Goal: Task Accomplishment & Management: Use online tool/utility

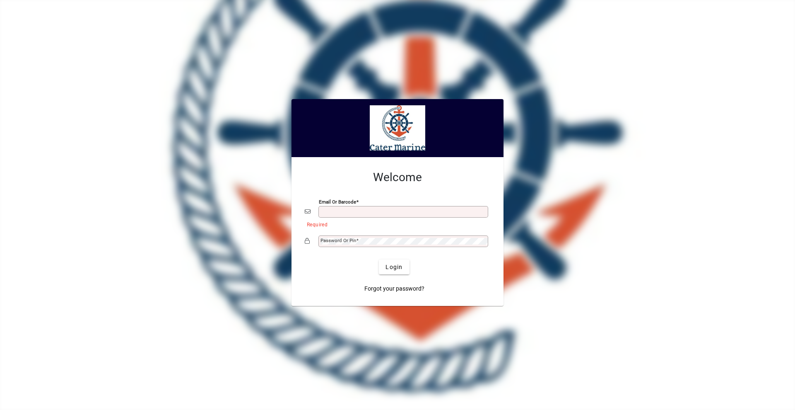
click at [335, 209] on input "Email or Barcode" at bounding box center [404, 211] width 167 height 7
type input "**********"
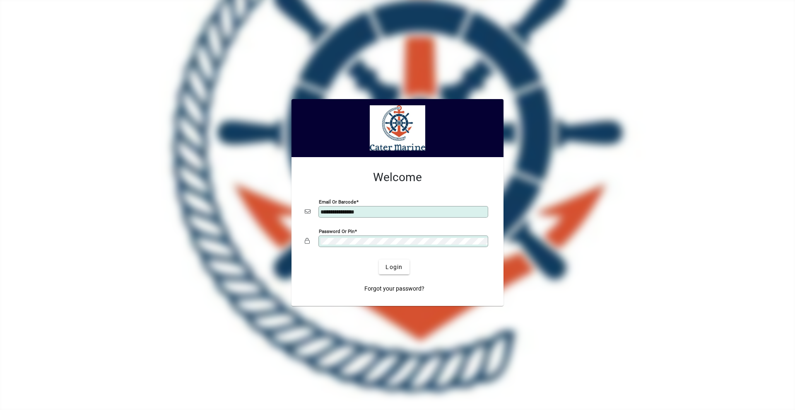
click at [379, 259] on button "Login" at bounding box center [394, 266] width 30 height 15
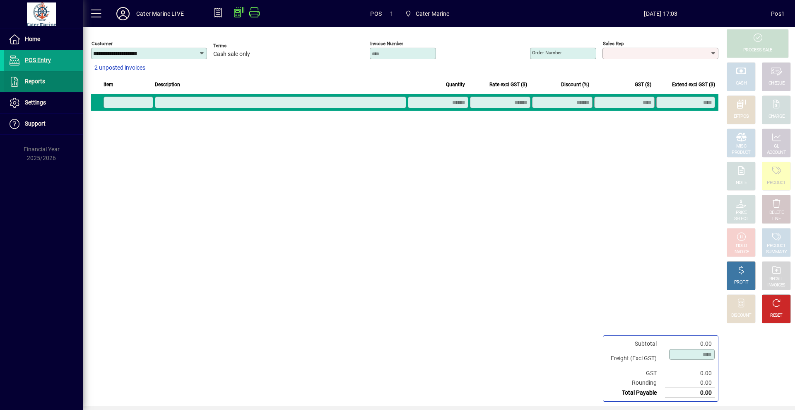
click at [46, 80] on span at bounding box center [43, 82] width 79 height 20
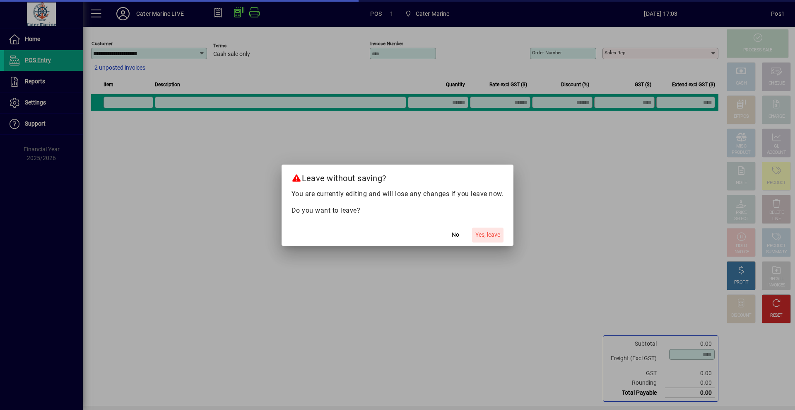
click at [489, 238] on span "Yes, leave" at bounding box center [488, 234] width 25 height 9
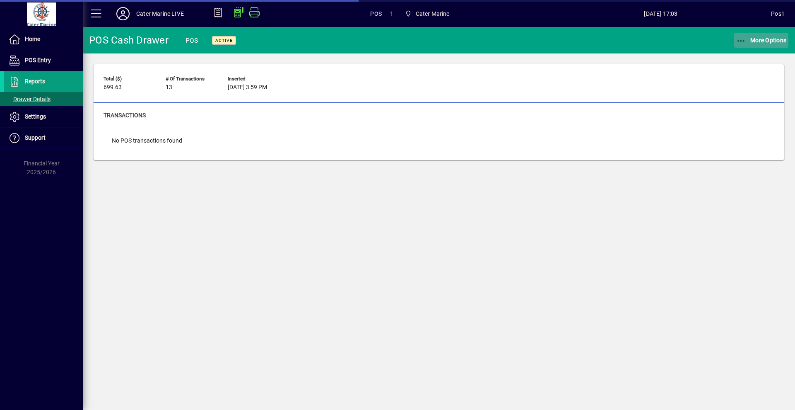
click at [768, 41] on span "More Options" at bounding box center [761, 40] width 51 height 7
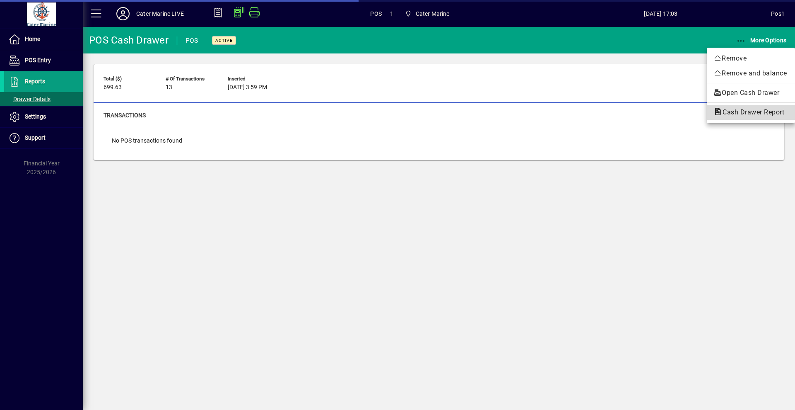
click at [743, 113] on span "Cash Drawer Report" at bounding box center [751, 112] width 75 height 8
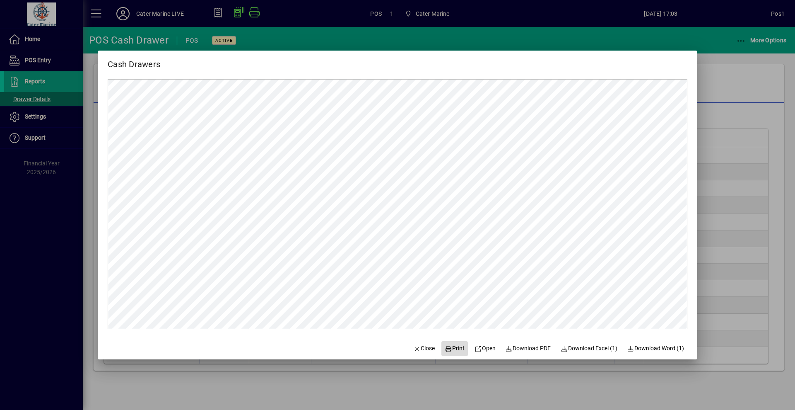
drag, startPoint x: 449, startPoint y: 349, endPoint x: 454, endPoint y: 343, distance: 7.1
click at [449, 348] on span "Print" at bounding box center [455, 348] width 20 height 9
click at [751, 115] on div at bounding box center [397, 205] width 795 height 410
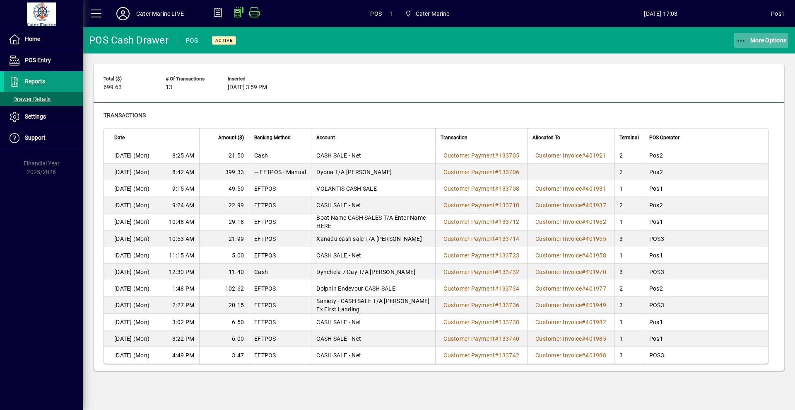
click at [746, 42] on icon "button" at bounding box center [741, 41] width 10 height 8
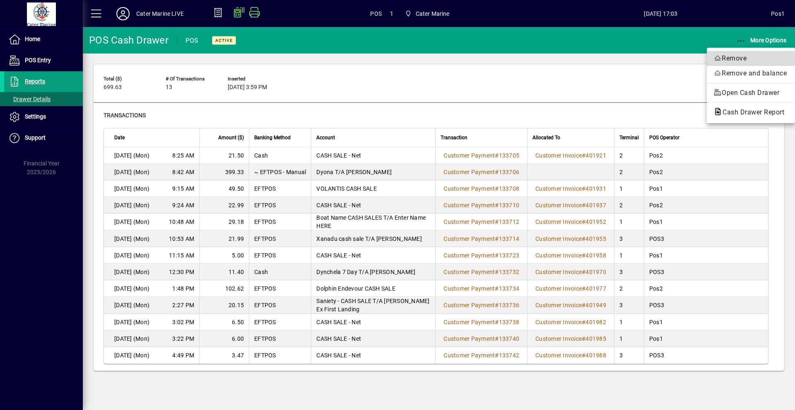
click at [740, 63] on button "Remove" at bounding box center [751, 58] width 88 height 15
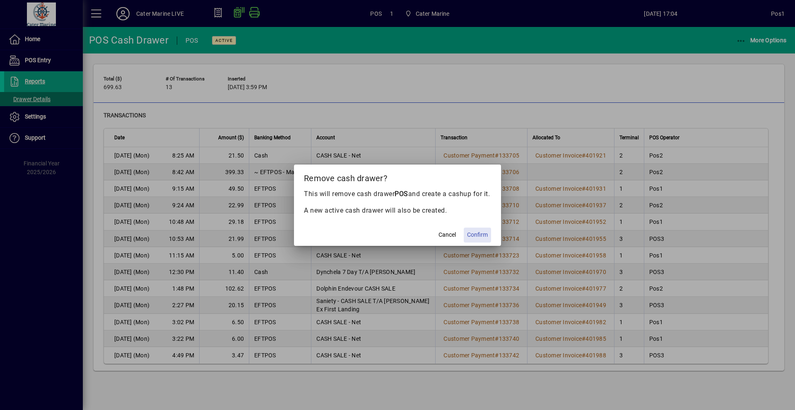
click at [477, 242] on button "Confirm" at bounding box center [477, 234] width 27 height 15
